Goal: Use online tool/utility

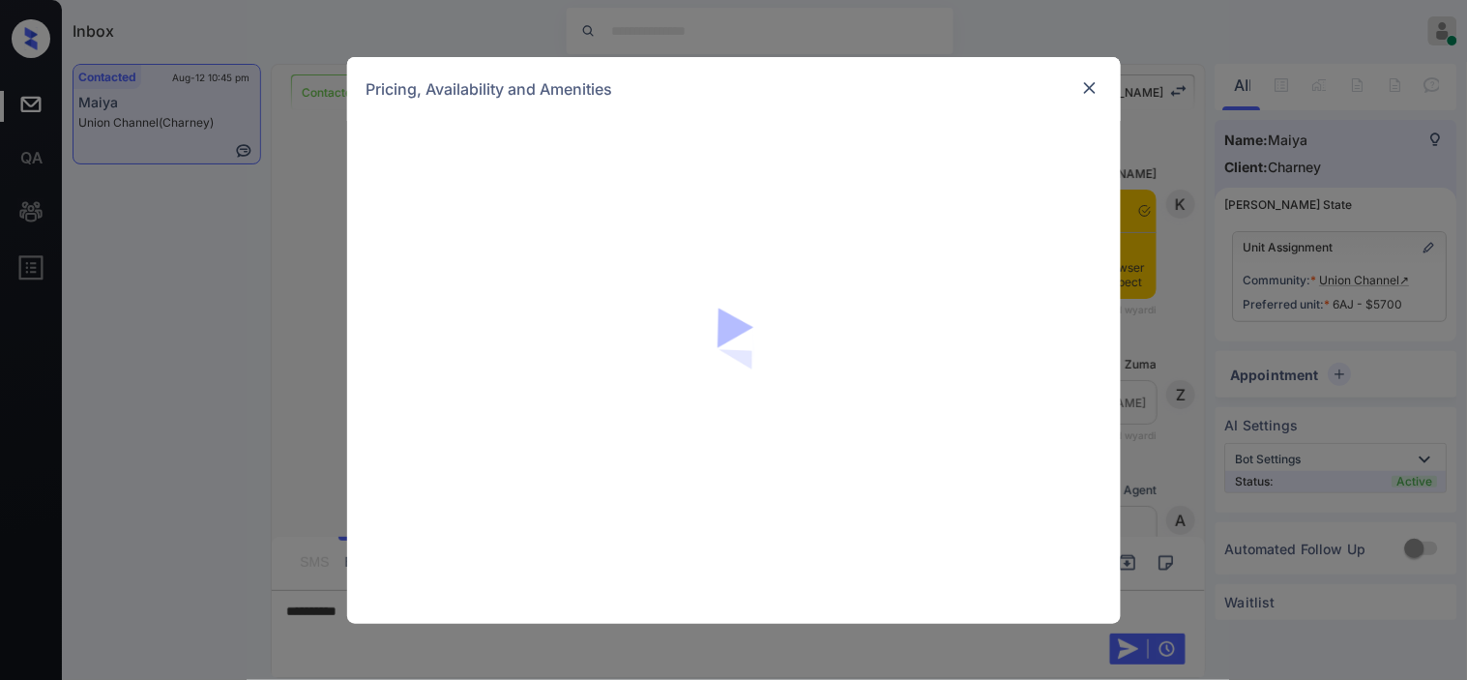
scroll to position [2680, 0]
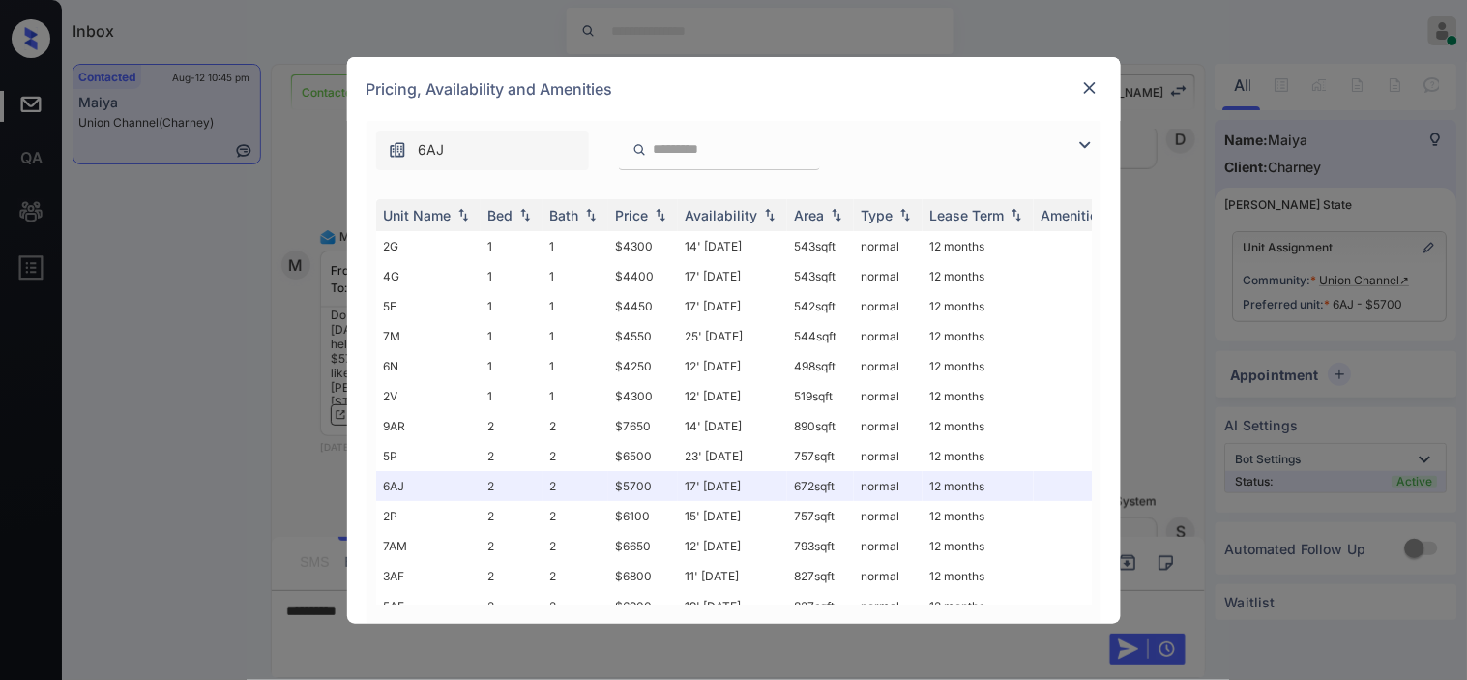
click at [1093, 143] on img at bounding box center [1084, 144] width 23 height 23
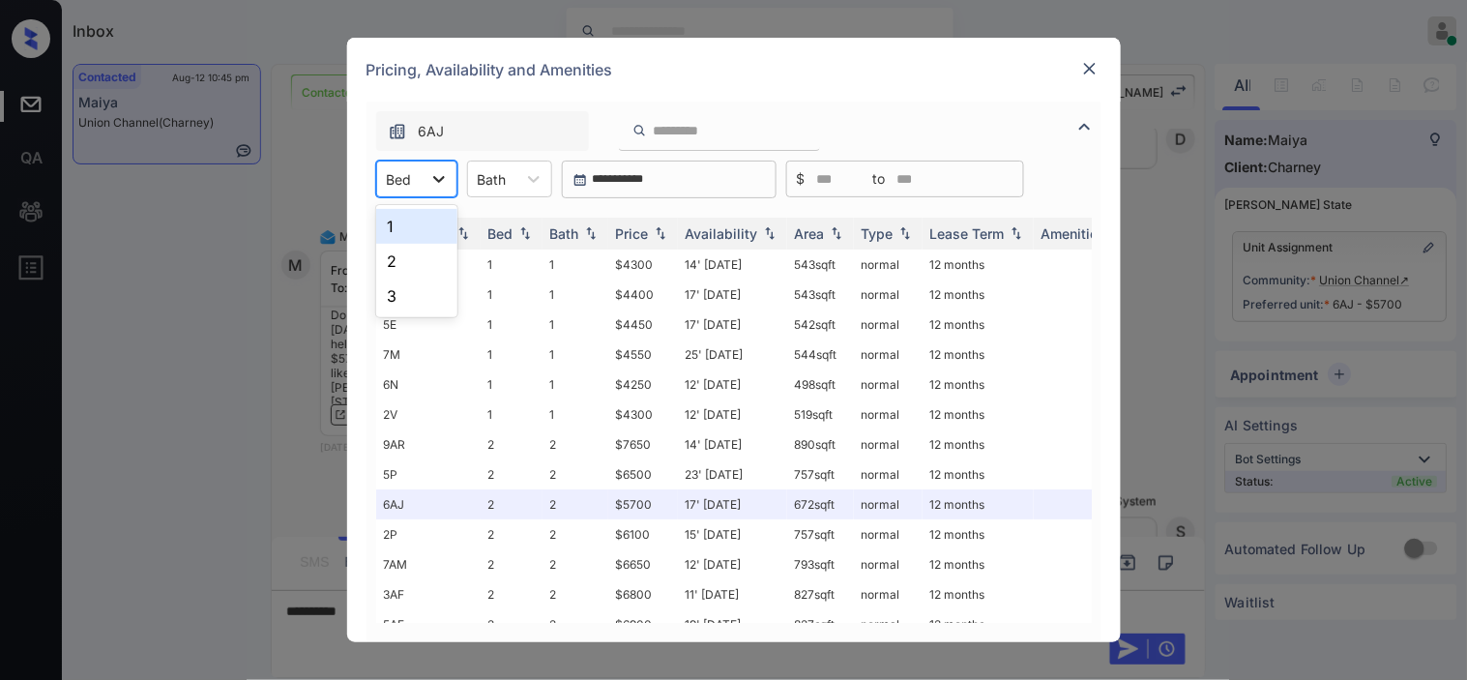
click at [422, 180] on div at bounding box center [439, 178] width 35 height 35
click at [435, 229] on div "1" at bounding box center [416, 226] width 81 height 35
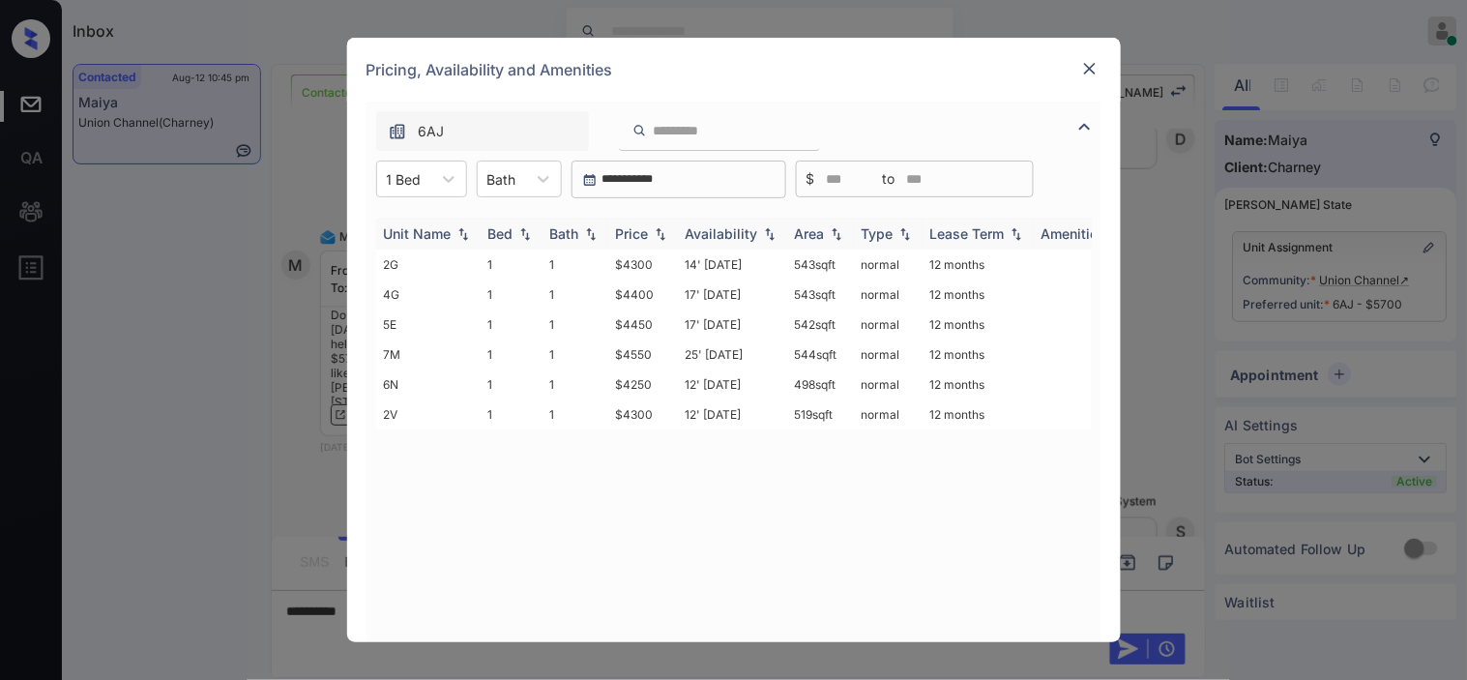
click at [648, 238] on div "Price" at bounding box center [632, 233] width 33 height 16
drag, startPoint x: 603, startPoint y: 259, endPoint x: 663, endPoint y: 266, distance: 60.3
click at [663, 266] on tr "6N 1 1 $4250 12' [DATE] 498 sqft normal 12 months" at bounding box center [881, 264] width 1010 height 30
copy tr "$4250"
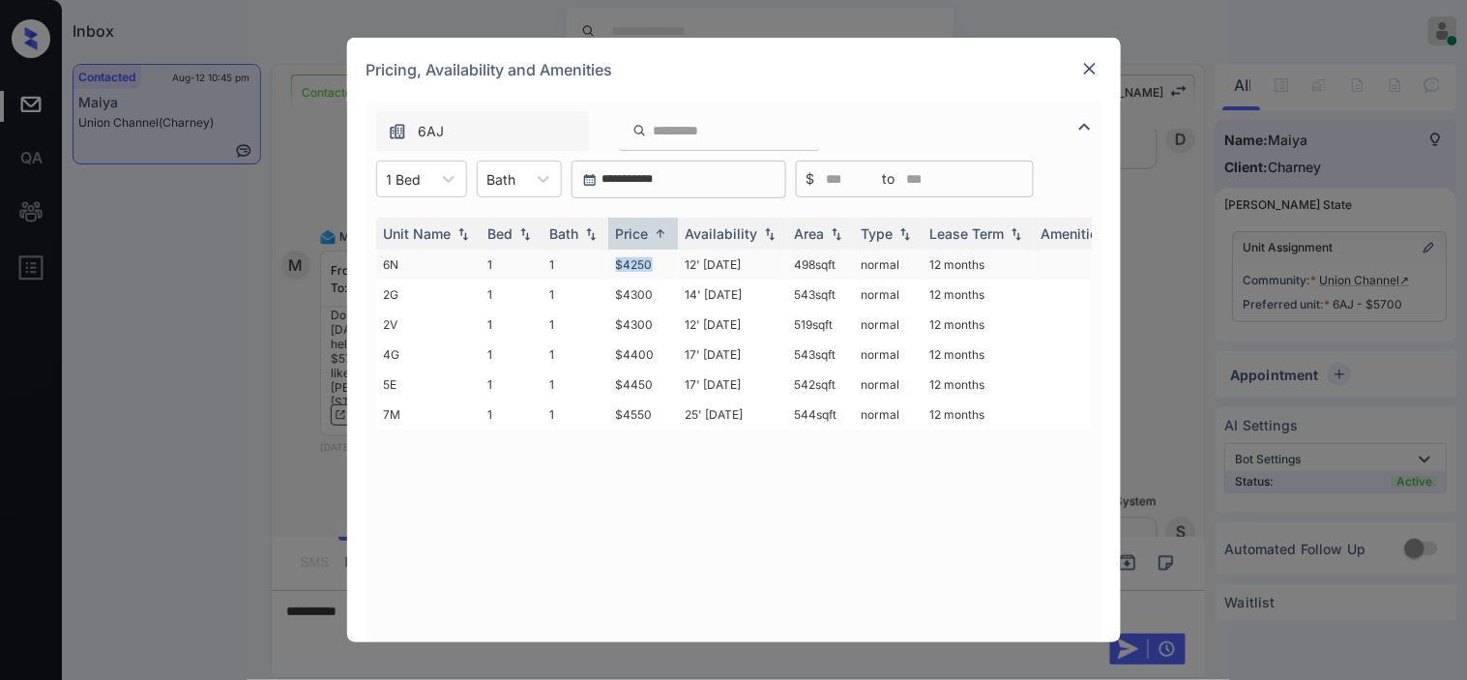
click at [654, 264] on td "$4250" at bounding box center [643, 264] width 70 height 30
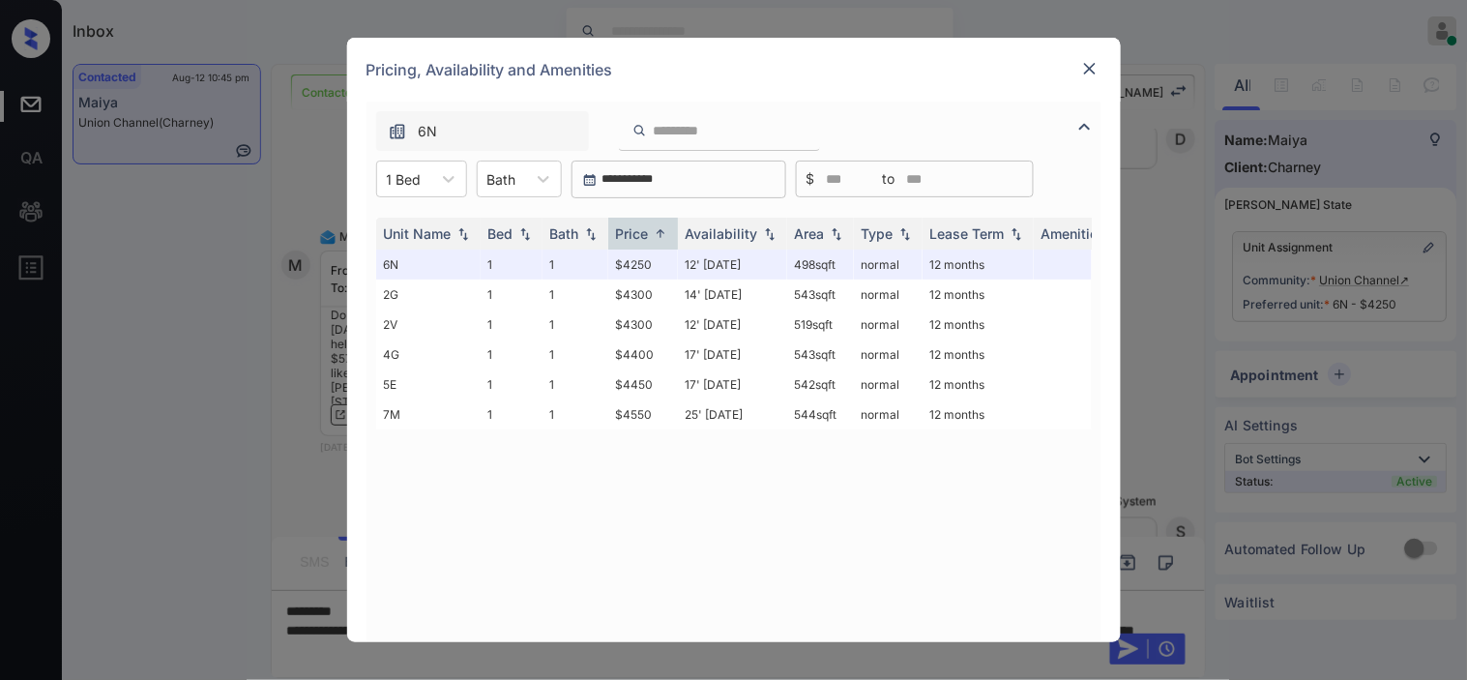
click at [1089, 66] on img at bounding box center [1089, 68] width 19 height 19
